Goal: Task Accomplishment & Management: Complete application form

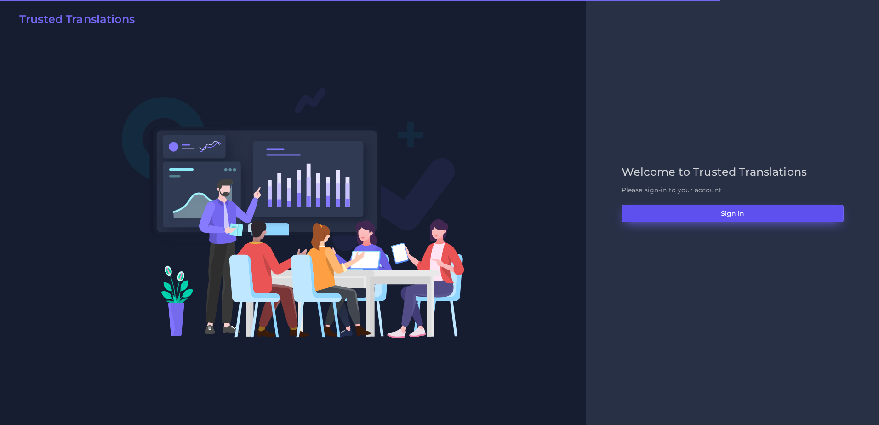
click at [674, 205] on button "Sign in" at bounding box center [732, 213] width 222 height 17
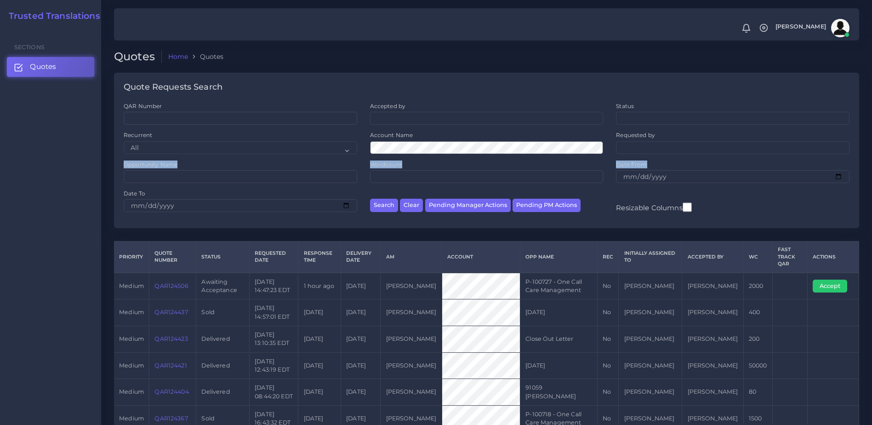
drag, startPoint x: 869, startPoint y: 151, endPoint x: 871, endPoint y: 184, distance: 32.7
click at [242, 127] on div "QAR Number" at bounding box center [240, 116] width 246 height 29
click at [222, 119] on input "QAR Number" at bounding box center [240, 118] width 233 height 13
paste input "QAR123732"
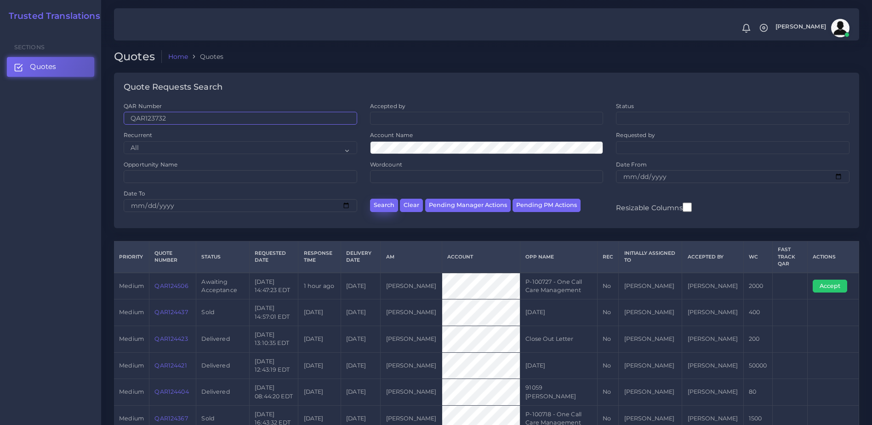
type input "QAR123732"
click at [381, 205] on button "Search" at bounding box center [384, 205] width 28 height 13
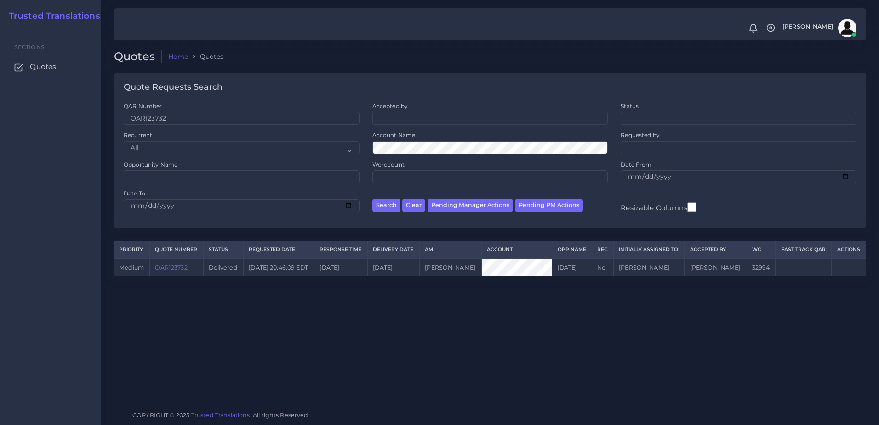
click at [166, 269] on link "QAR123732" at bounding box center [171, 267] width 32 height 7
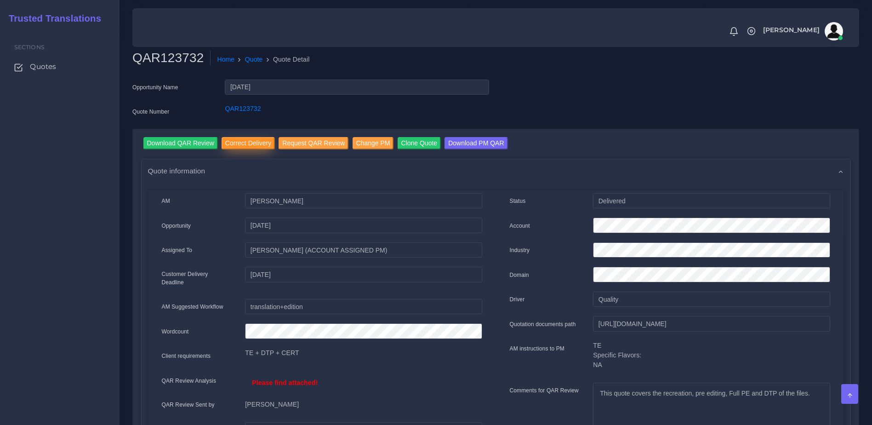
click at [239, 146] on input "Correct Delivery" at bounding box center [248, 143] width 53 height 12
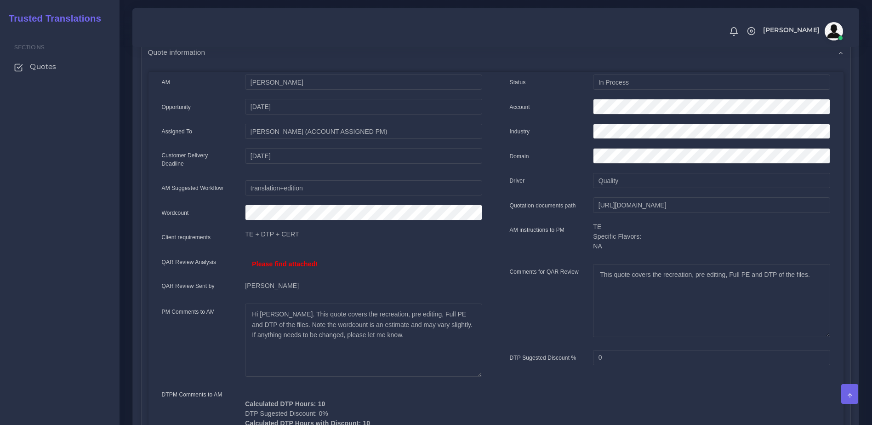
scroll to position [51, 0]
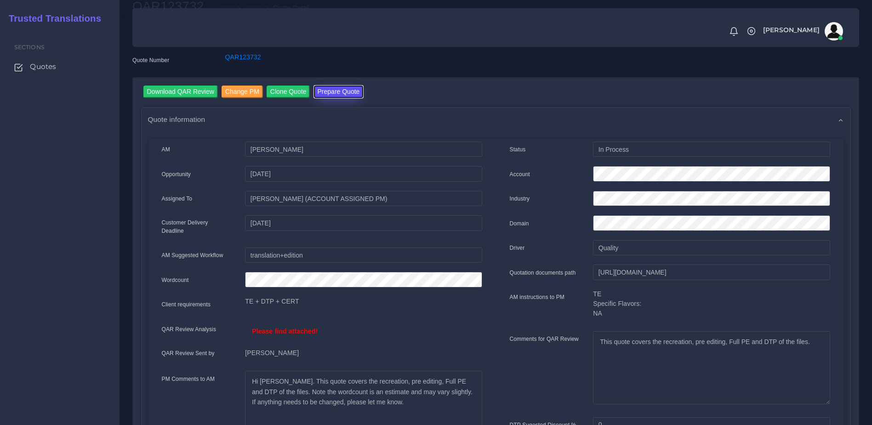
click at [330, 91] on button "Prepare Quote" at bounding box center [339, 91] width 50 height 12
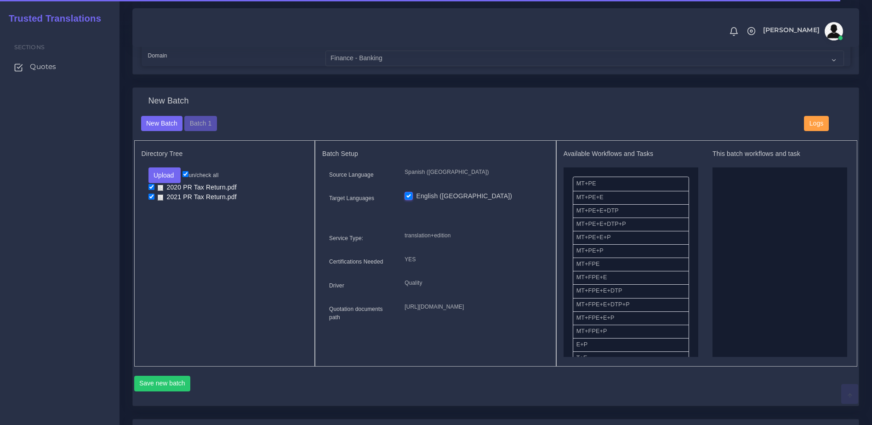
scroll to position [275, 0]
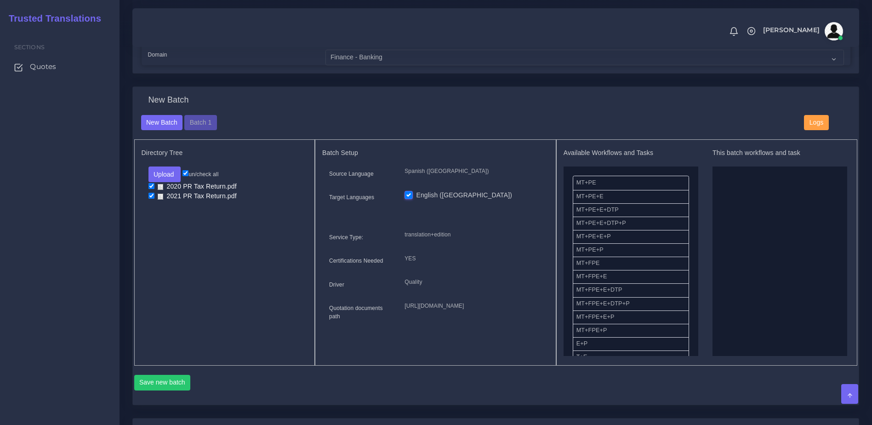
click at [151, 262] on div "Directory Tree Upload Folder Files un/check all 2020 PR Tax Return.pdf 2021 PR …" at bounding box center [224, 252] width 181 height 226
click at [153, 201] on li "2021 PR Tax Return.pdf" at bounding box center [224, 197] width 153 height 10
click at [154, 199] on input "checkbox" at bounding box center [151, 196] width 6 height 6
checkbox input "false"
click at [190, 131] on button "Batch 1" at bounding box center [200, 123] width 32 height 16
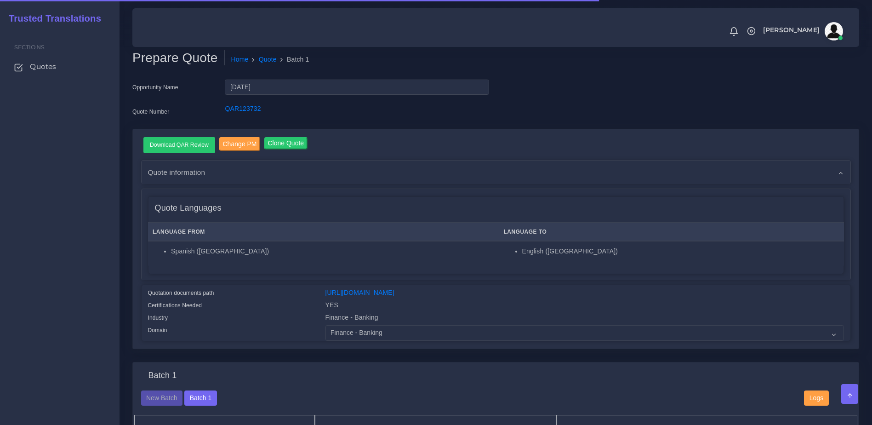
click at [738, 141] on div "Download QAR Review Change PM Clone Quote" at bounding box center [500, 145] width 714 height 16
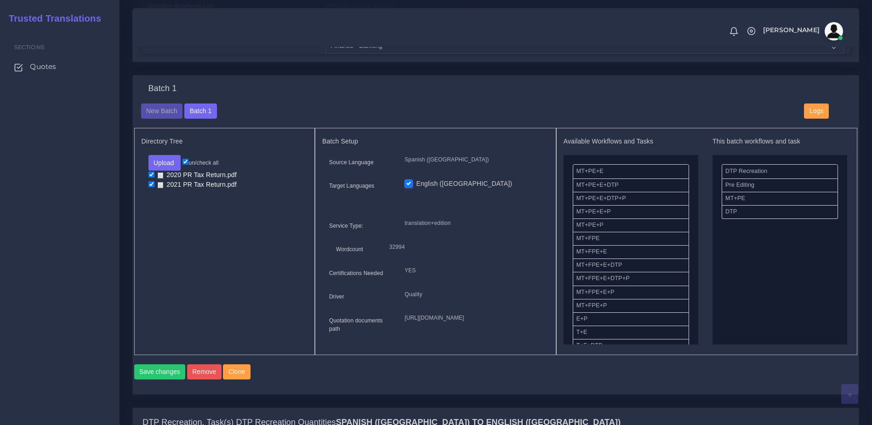
scroll to position [311, 0]
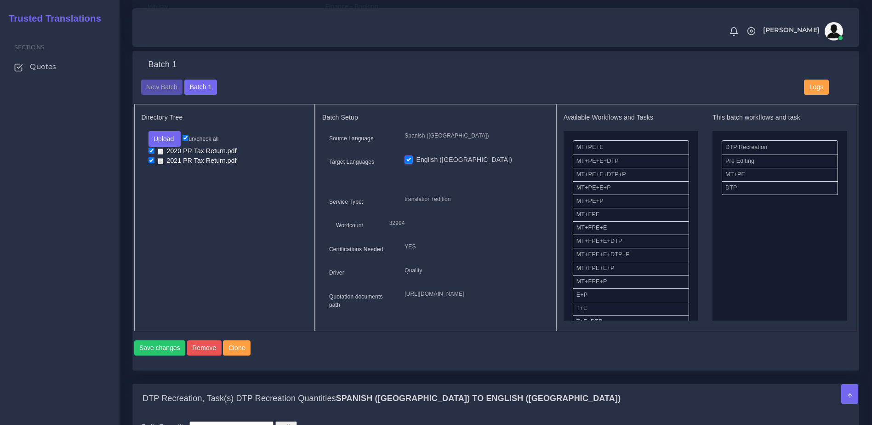
click at [149, 163] on input "checkbox" at bounding box center [151, 160] width 6 height 6
checkbox input "false"
click at [150, 356] on button "Save changes" at bounding box center [159, 348] width 51 height 16
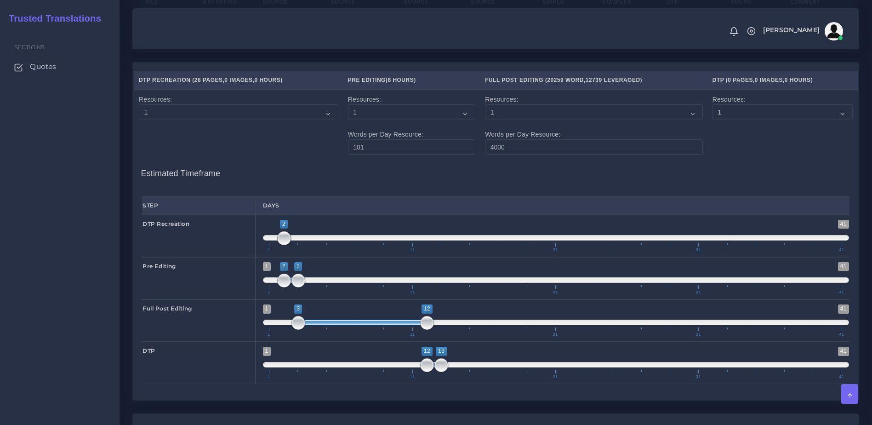
scroll to position [1251, 0]
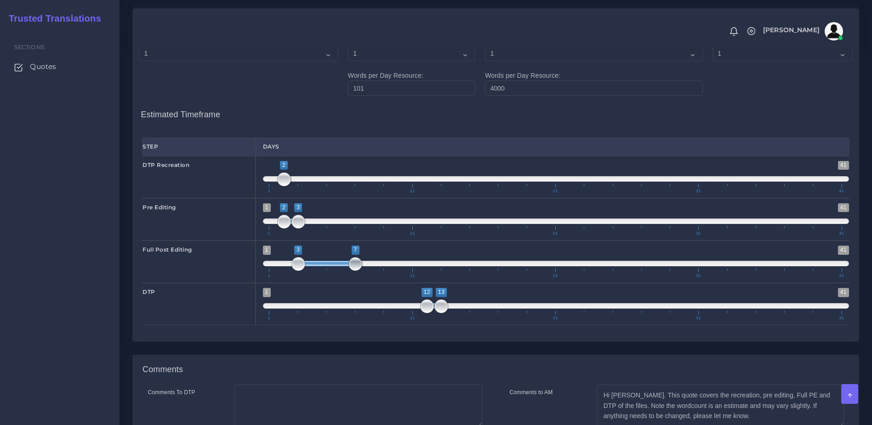
drag, startPoint x: 424, startPoint y: 301, endPoint x: 358, endPoint y: 302, distance: 66.7
click at [358, 271] on span at bounding box center [355, 264] width 14 height 14
drag, startPoint x: 320, startPoint y: 302, endPoint x: 290, endPoint y: 303, distance: 29.9
click at [288, 278] on span "1 41 3 7 3 — 7 1 11 21 31 41" at bounding box center [556, 261] width 586 height 32
drag, startPoint x: 318, startPoint y: 301, endPoint x: 276, endPoint y: 301, distance: 41.8
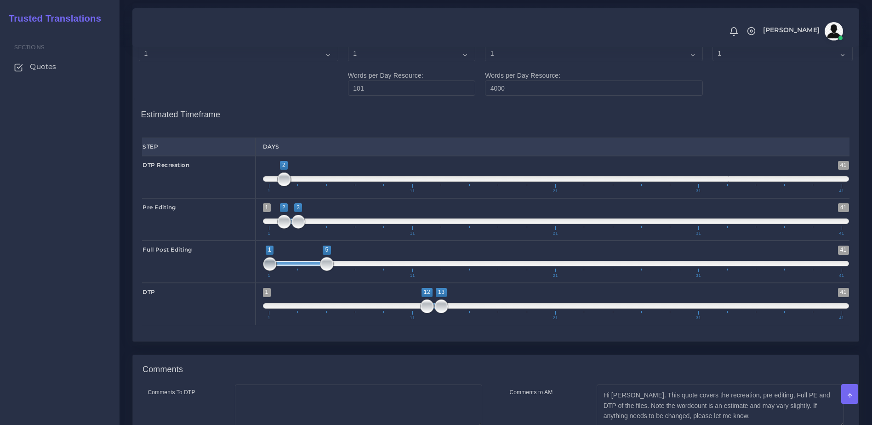
click at [276, 278] on span "1 41 1 5 1 — 5 1 11 21 31 41" at bounding box center [556, 261] width 586 height 32
type input "1;7"
drag, startPoint x: 330, startPoint y: 301, endPoint x: 361, endPoint y: 301, distance: 30.8
click at [361, 271] on span at bounding box center [355, 264] width 14 height 14
drag, startPoint x: 282, startPoint y: 218, endPoint x: 308, endPoint y: 220, distance: 26.2
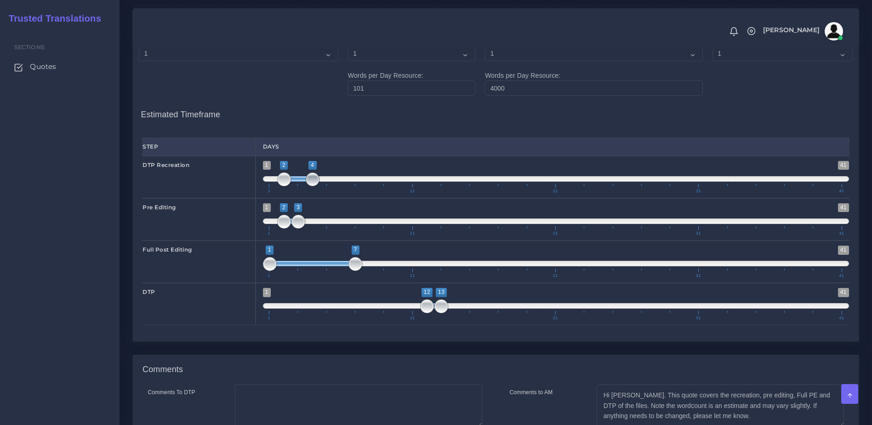
click at [308, 186] on span at bounding box center [313, 179] width 14 height 14
drag, startPoint x: 281, startPoint y: 218, endPoint x: 265, endPoint y: 217, distance: 16.1
click at [265, 186] on span at bounding box center [270, 179] width 14 height 14
type input "1;2"
drag, startPoint x: 314, startPoint y: 219, endPoint x: 285, endPoint y: 219, distance: 29.0
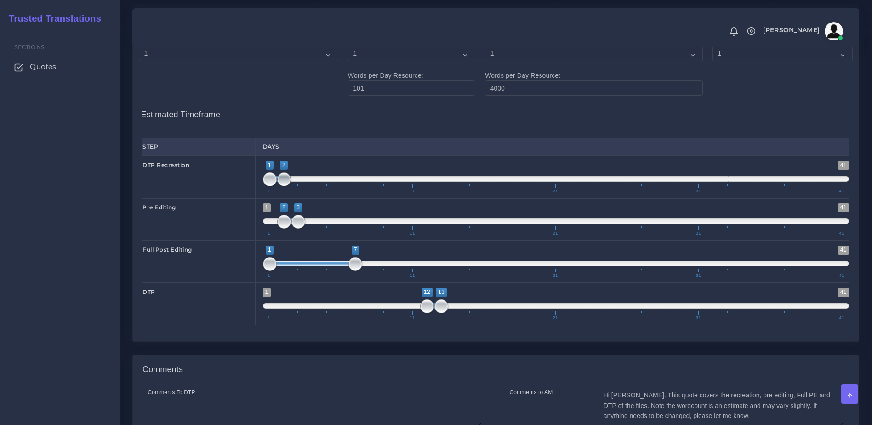
click at [285, 186] on span at bounding box center [284, 179] width 14 height 14
drag, startPoint x: 294, startPoint y: 302, endPoint x: 299, endPoint y: 301, distance: 5.6
click at [304, 278] on span "1 41 1 7 1 — 7 1 11 21 31 41" at bounding box center [556, 261] width 586 height 32
type input "3;9"
drag, startPoint x: 296, startPoint y: 300, endPoint x: 326, endPoint y: 296, distance: 31.1
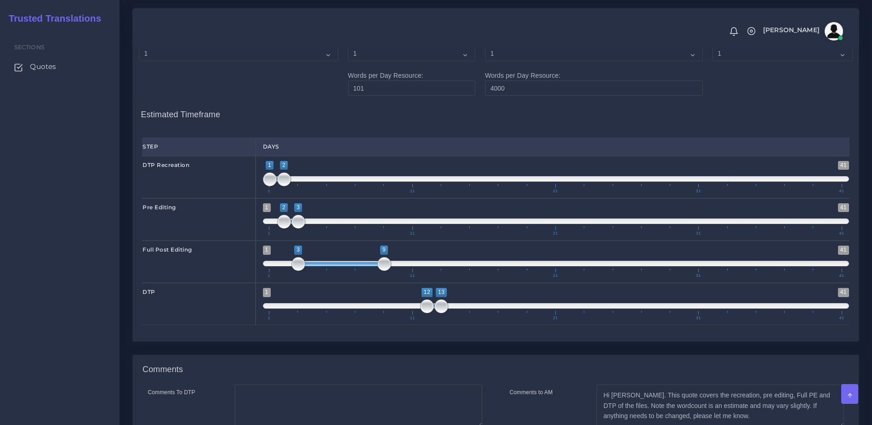
click at [326, 278] on span "1 41 3 9 3 — 9 1 11 21 31 41" at bounding box center [556, 261] width 586 height 32
drag, startPoint x: 422, startPoint y: 341, endPoint x: 383, endPoint y: 338, distance: 38.7
click at [383, 313] on span at bounding box center [384, 306] width 14 height 14
type input "9;10"
drag, startPoint x: 440, startPoint y: 339, endPoint x: 399, endPoint y: 338, distance: 40.9
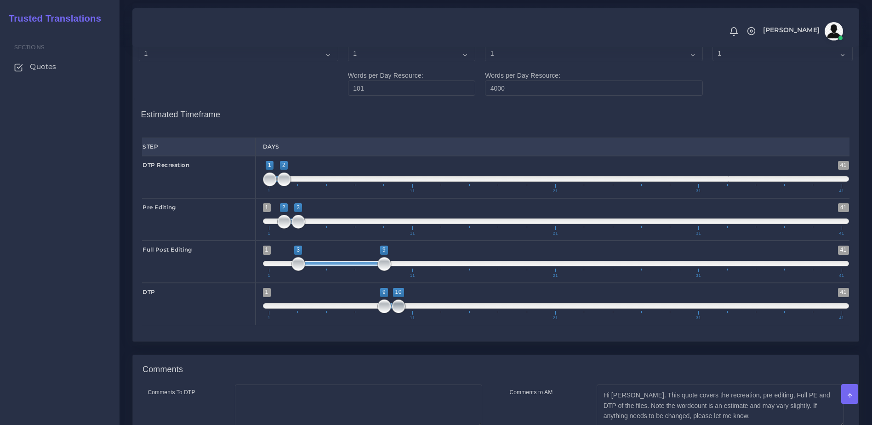
click at [399, 313] on span at bounding box center [399, 306] width 14 height 14
click at [441, 322] on div "1 41 9 10 9 — 10 1 11 21 31 41 9;10" at bounding box center [556, 304] width 601 height 42
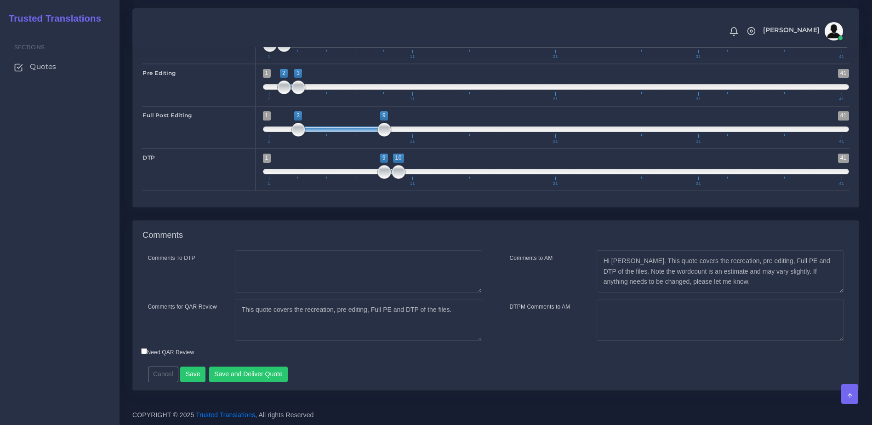
scroll to position [1422, 0]
click at [829, 263] on textarea "Hi Kurt. This quote covers the recreation, pre editing, Full PE and DTP of the …" at bounding box center [720, 271] width 247 height 42
type textarea "Hi [PERSON_NAME]. This quote covers the recreation, pre editing, Full PE and DT…"
click at [444, 310] on textarea "This quote covers the recreation, pre editing, Full PE and DTP of the files." at bounding box center [358, 320] width 247 height 42
type textarea "This quote covers the recreation, pre editing, Full PE and DTP of the file."
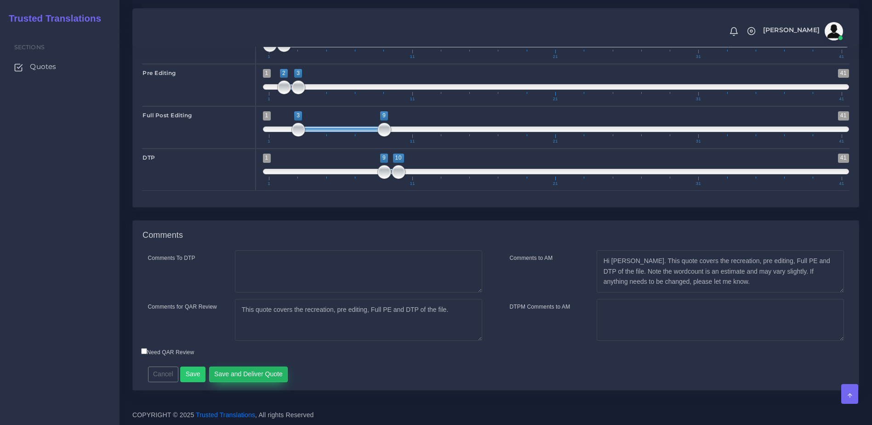
click at [249, 369] on button "Save and Deliver Quote" at bounding box center [248, 374] width 79 height 16
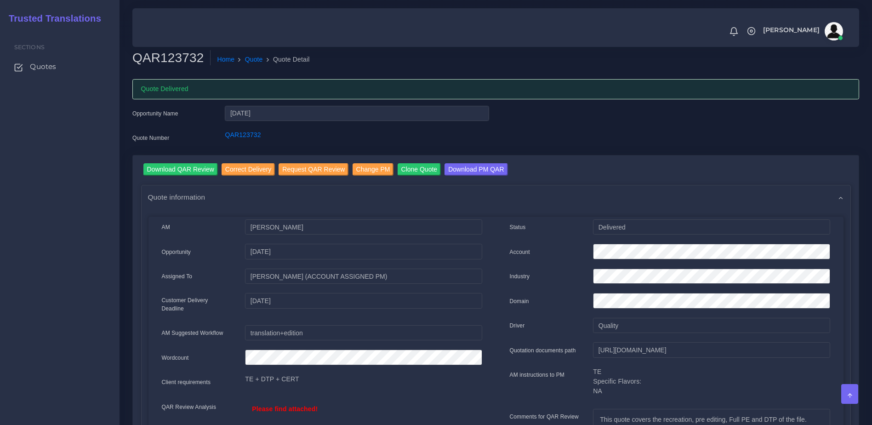
scroll to position [371, 0]
